Goal: Task Accomplishment & Management: Use online tool/utility

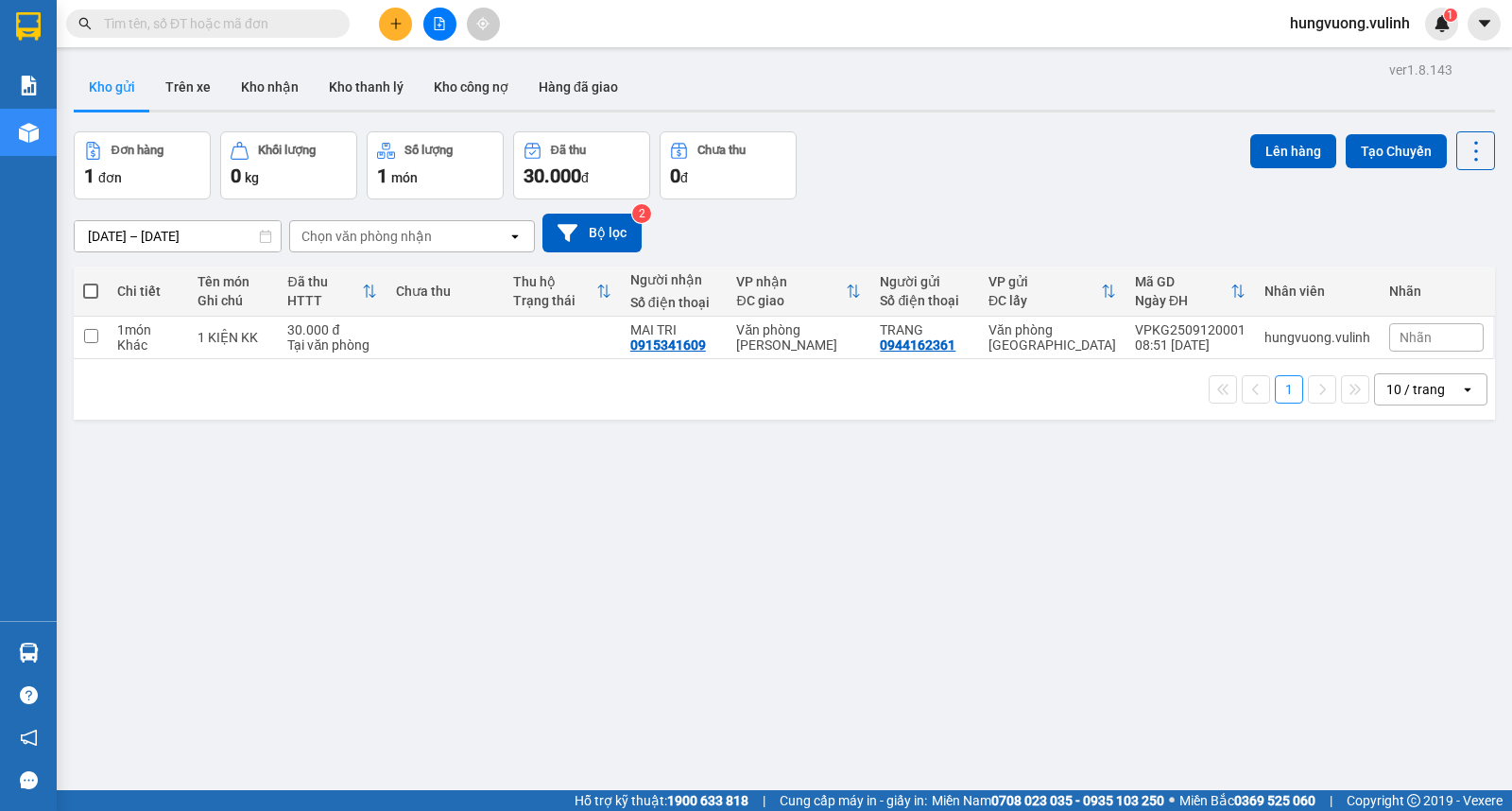
drag, startPoint x: 86, startPoint y: 291, endPoint x: 1233, endPoint y: 164, distance: 1154.0
click at [87, 291] on span at bounding box center [91, 291] width 15 height 15
click at [91, 282] on input "checkbox" at bounding box center [91, 282] width 0 height 0
checkbox input "true"
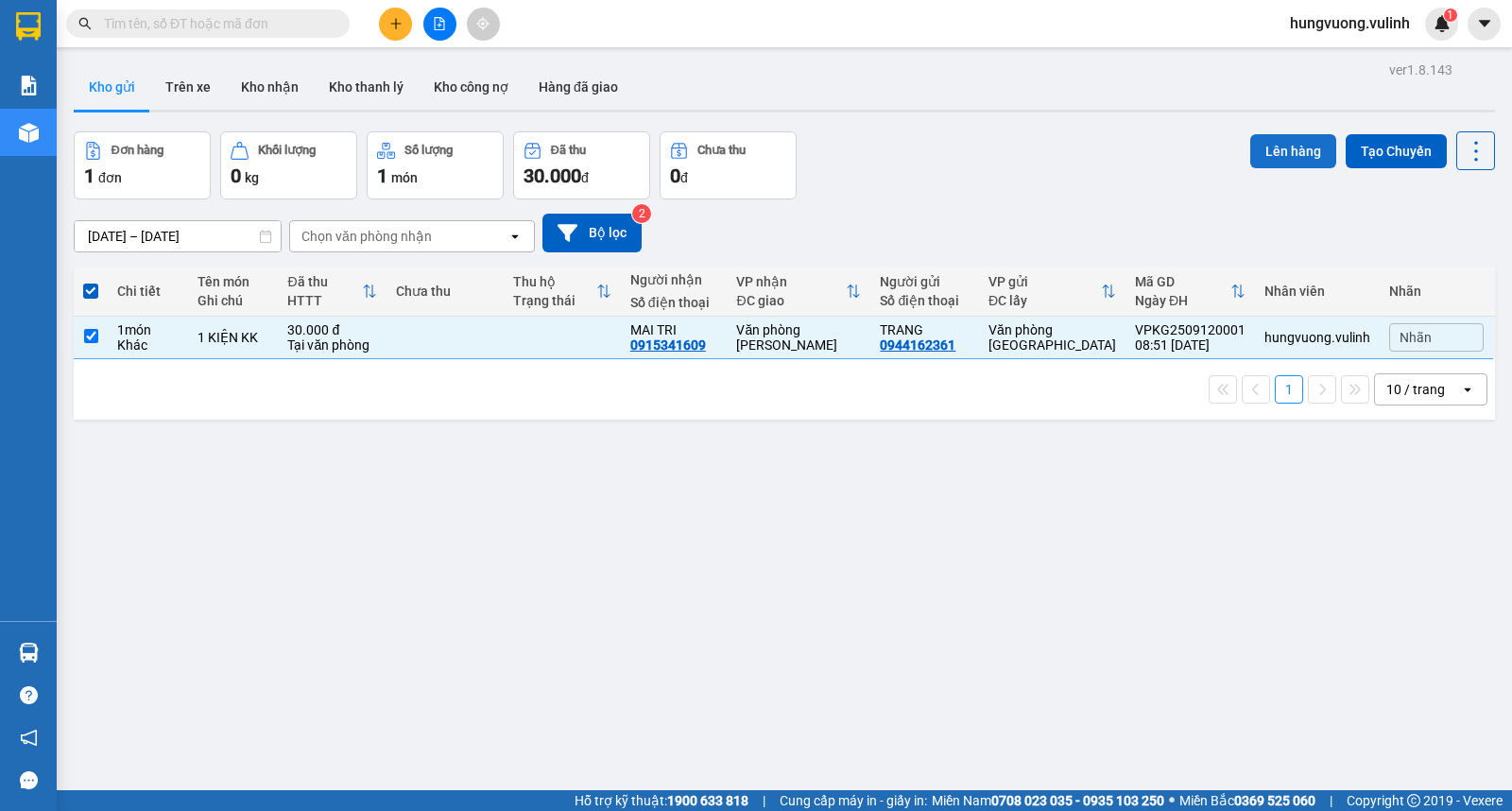
click at [1250, 154] on button "Lên hàng" at bounding box center [1293, 151] width 86 height 34
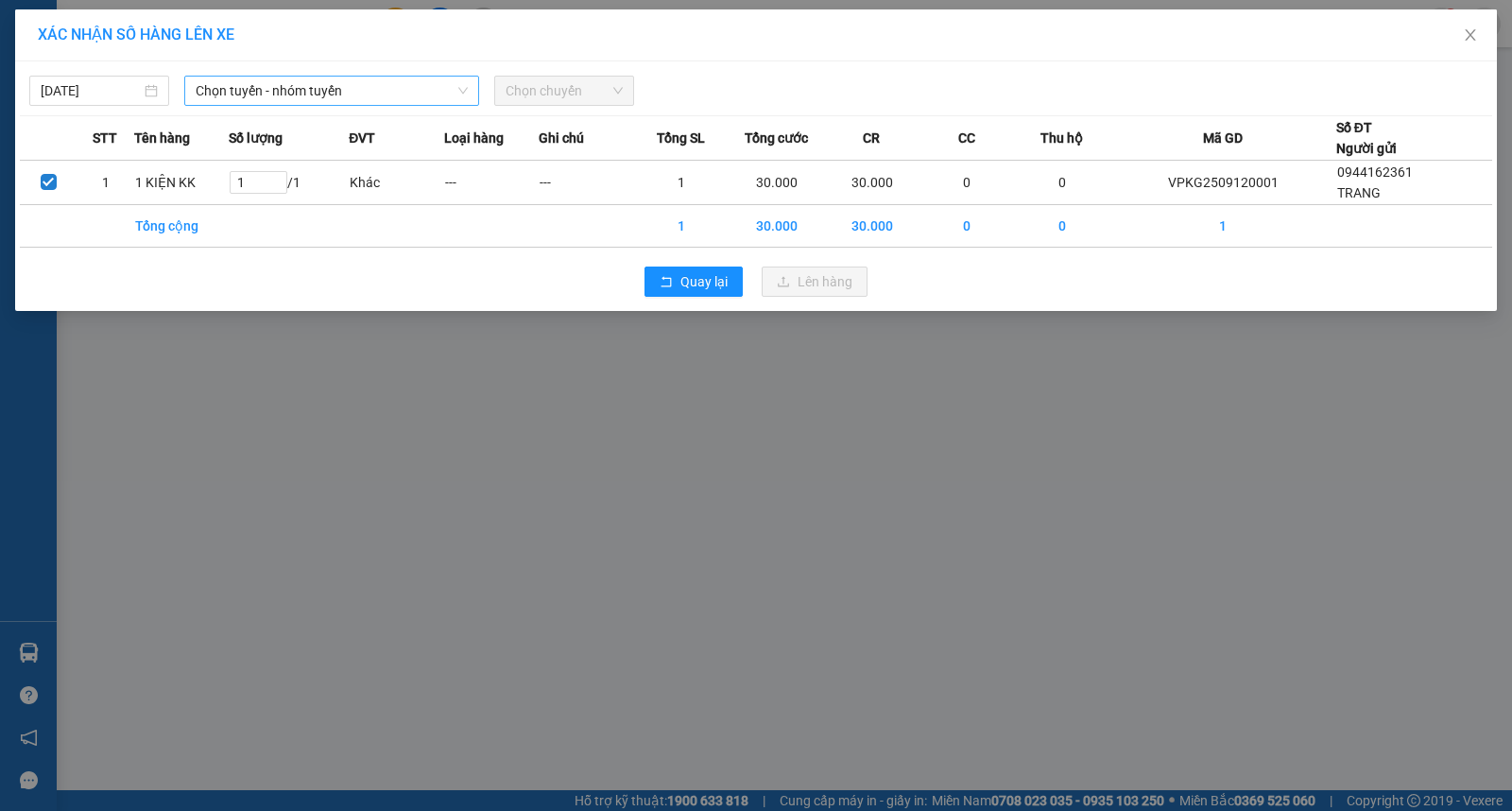
click at [267, 95] on span "Chọn tuyến - nhóm tuyến" at bounding box center [332, 91] width 273 height 29
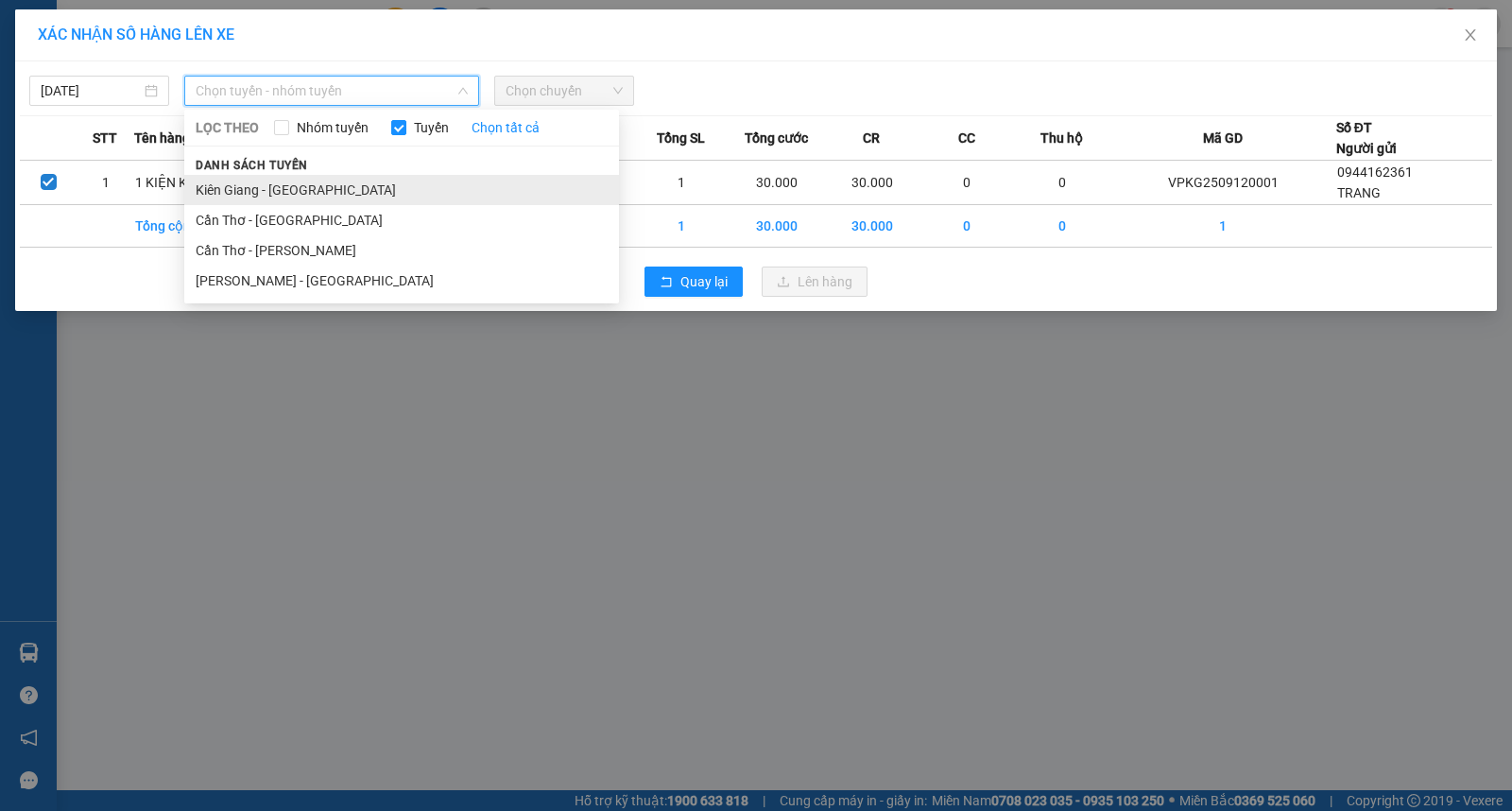
click at [337, 191] on li "Kiên Giang - [GEOGRAPHIC_DATA]" at bounding box center [401, 190] width 435 height 30
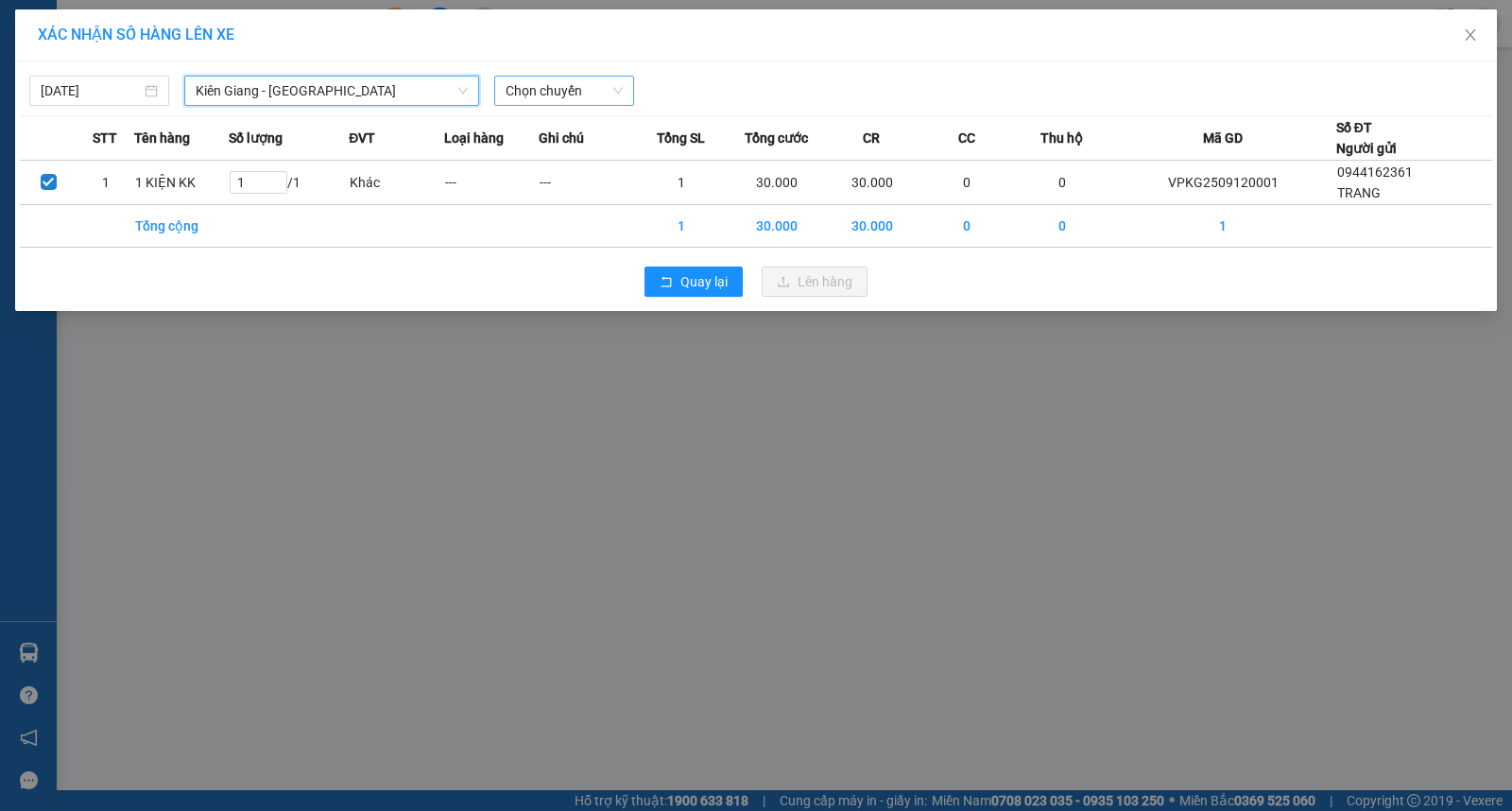
click at [565, 87] on span "Chọn chuyến" at bounding box center [564, 91] width 117 height 29
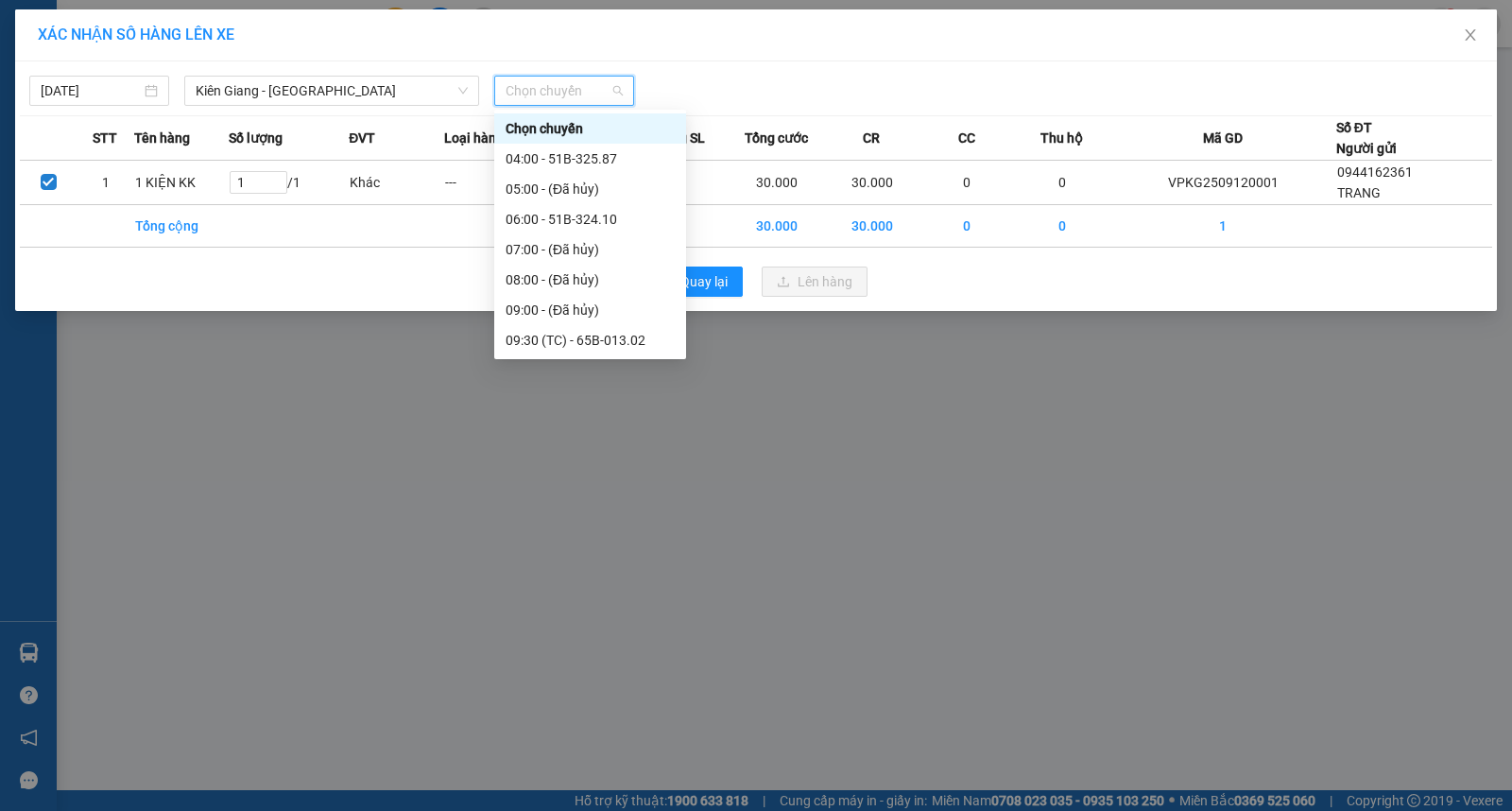
click at [686, 186] on div "Chọn chuyến 04:00 - 51B-325.87 05:00 - (Đã hủy) 06:00 - 51B-324.10 07:00 - (Đã …" at bounding box center [590, 234] width 192 height 242
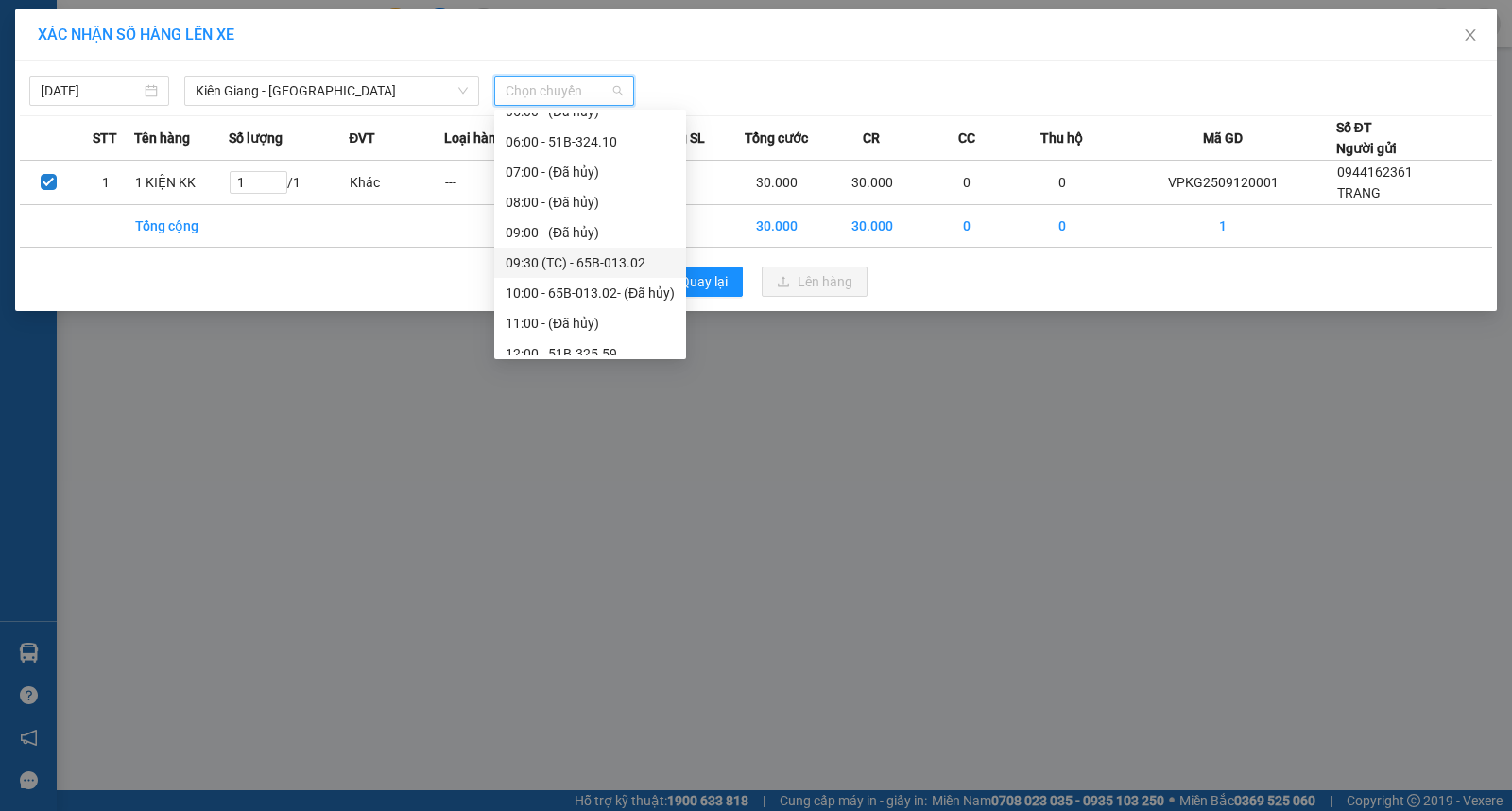
click at [605, 259] on div "09:30 (TC) - 65B-013.02" at bounding box center [590, 263] width 169 height 21
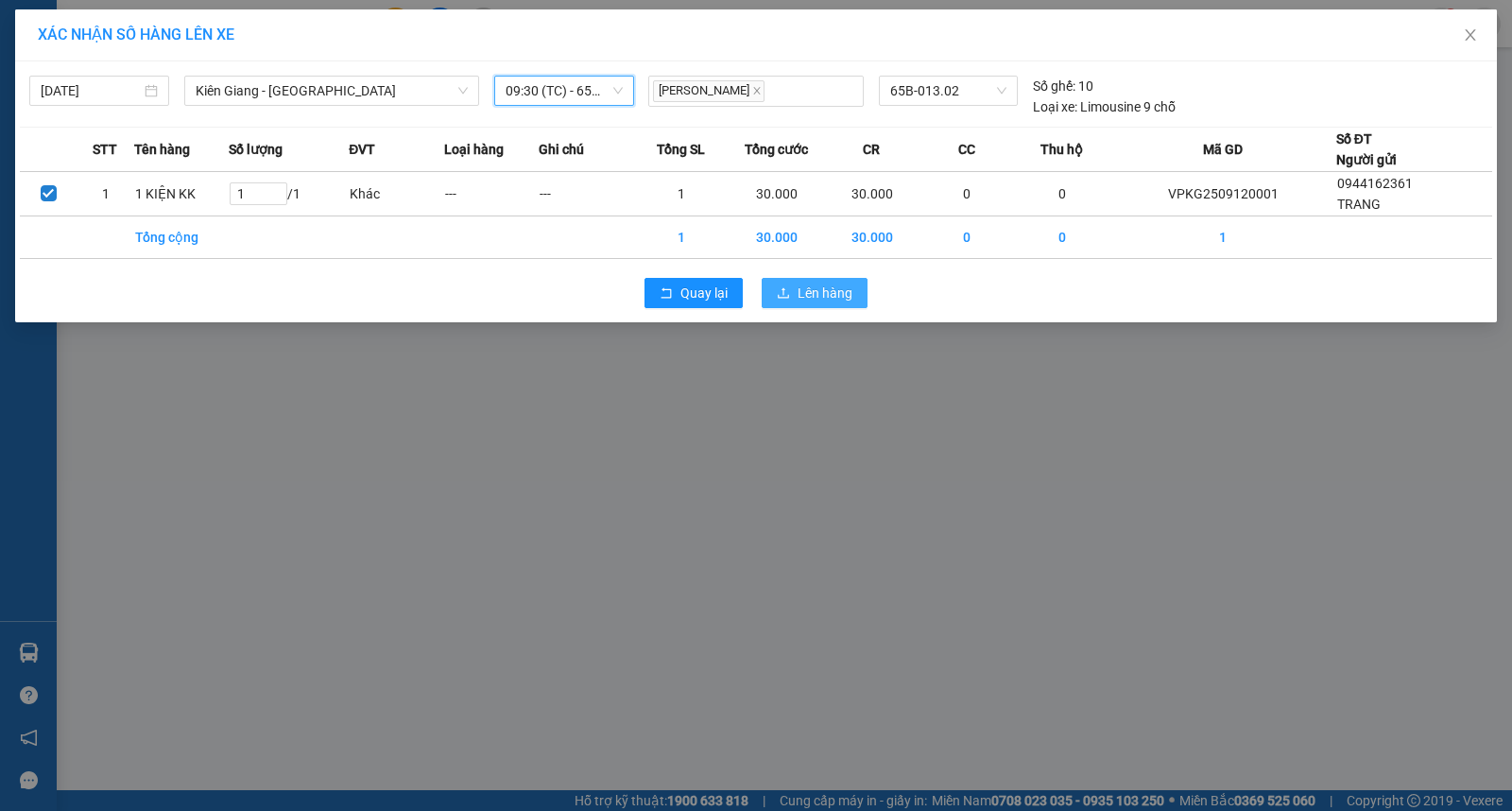
click at [786, 281] on button "Lên hàng" at bounding box center [815, 293] width 105 height 30
